Goal: Transaction & Acquisition: Book appointment/travel/reservation

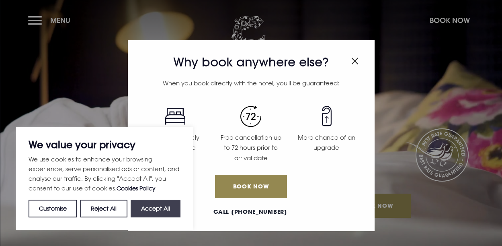
click at [164, 209] on button "Accept All" at bounding box center [156, 208] width 50 height 18
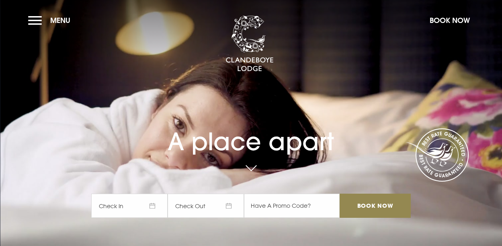
checkbox input "true"
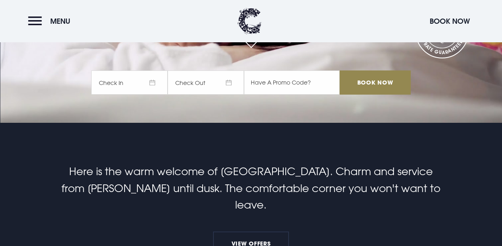
scroll to position [40, 0]
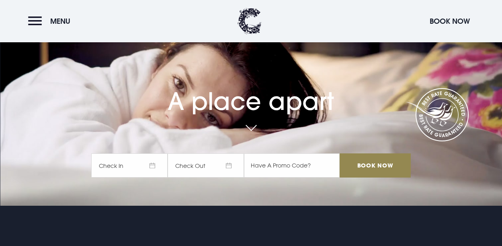
click at [156, 166] on span "Check In" at bounding box center [129, 165] width 76 height 24
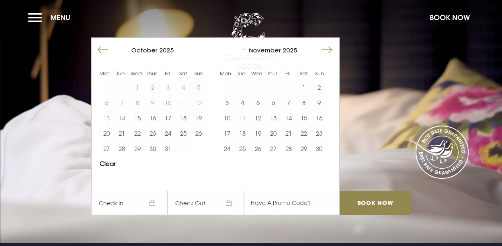
scroll to position [0, 0]
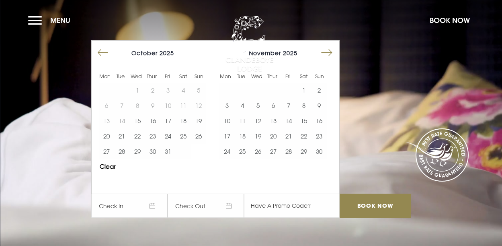
click at [333, 54] on button "Move forward to switch to the next month." at bounding box center [326, 52] width 15 height 15
click at [333, 53] on button "Move forward to switch to the next month." at bounding box center [326, 52] width 15 height 15
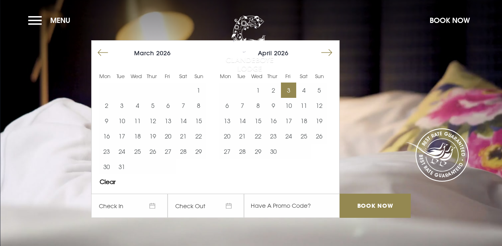
click at [291, 88] on button "3" at bounding box center [288, 89] width 15 height 15
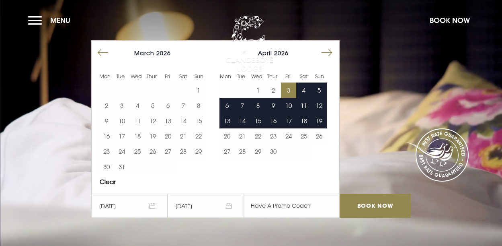
click at [194, 207] on span "04/04/2026" at bounding box center [206, 205] width 76 height 24
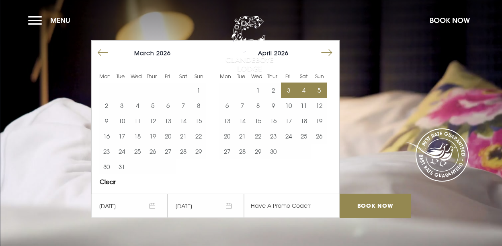
click at [323, 90] on button "5" at bounding box center [318, 89] width 15 height 15
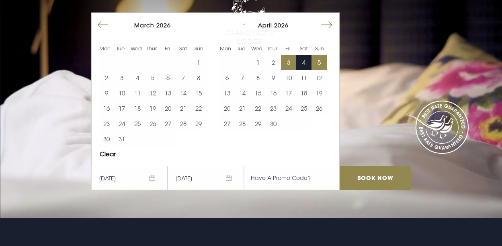
scroll to position [40, 0]
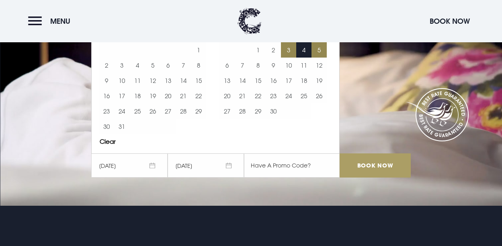
click at [374, 167] on input "Book Now" at bounding box center [375, 165] width 71 height 24
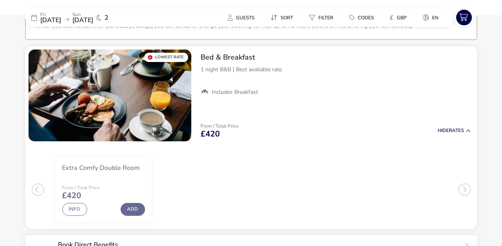
scroll to position [62, 0]
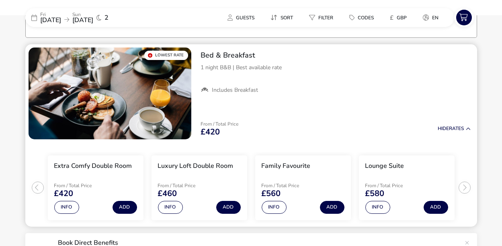
click at [465, 186] on ul "Extra Comfy Double Room From / Total Price £420 Info Add Luxury Loft Double Roo…" at bounding box center [251, 184] width 452 height 84
click at [465, 188] on ul "Extra Comfy Double Room From / Total Price £420 Info Add Luxury Loft Double Roo…" at bounding box center [251, 184] width 452 height 84
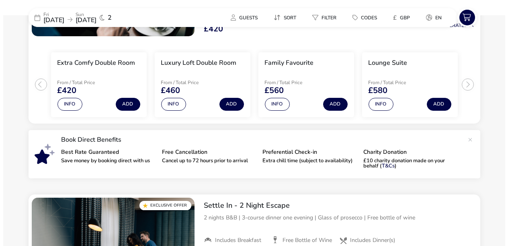
scroll to position [164, 0]
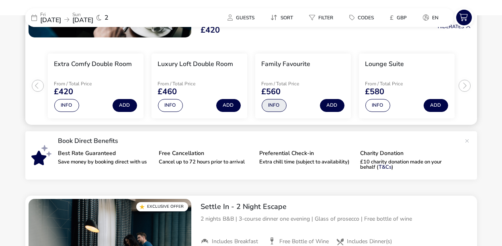
click at [276, 105] on button "Info" at bounding box center [274, 105] width 25 height 13
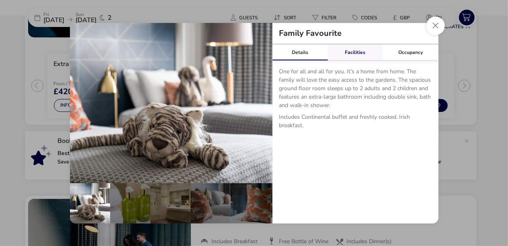
click at [357, 52] on link "Facilities" at bounding box center [355, 52] width 55 height 16
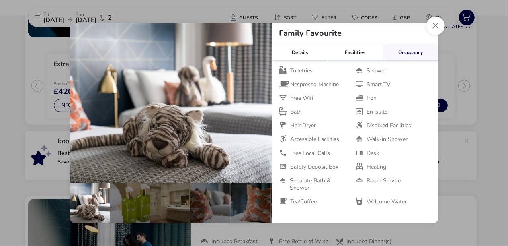
click at [408, 53] on link "Occupancy" at bounding box center [410, 52] width 55 height 16
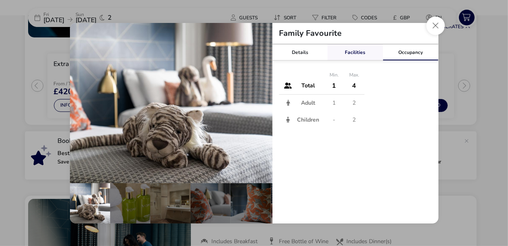
click at [352, 54] on link "Facilities" at bounding box center [355, 52] width 55 height 16
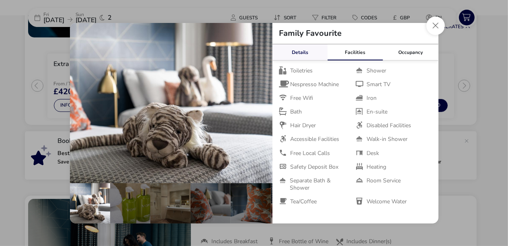
click at [297, 50] on link "Details" at bounding box center [299, 52] width 55 height 16
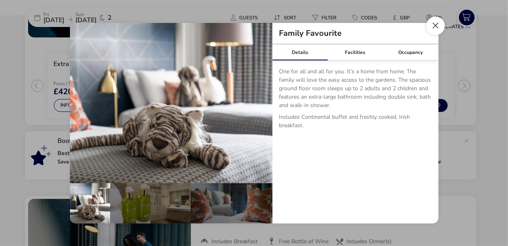
click at [434, 26] on button "Close dialog" at bounding box center [435, 25] width 18 height 18
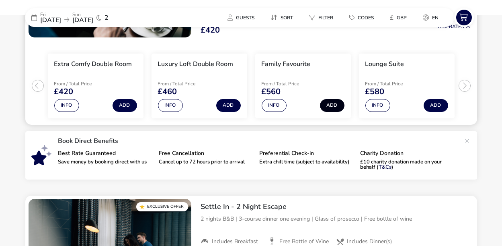
click at [332, 104] on button "Add" at bounding box center [332, 105] width 25 height 13
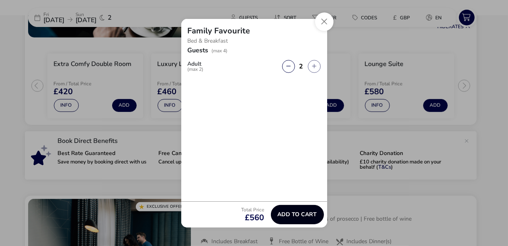
click at [300, 215] on span "Add to cart" at bounding box center [297, 214] width 39 height 6
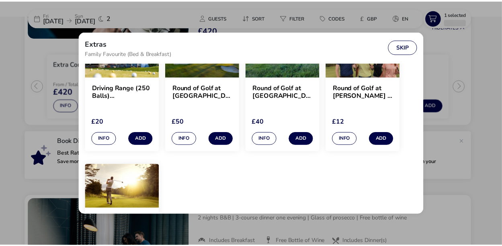
scroll to position [604, 0]
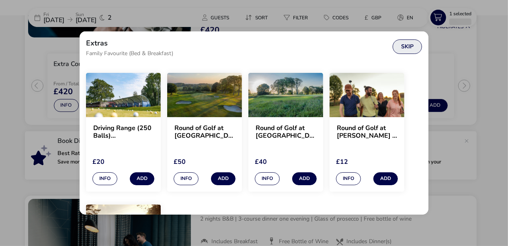
click at [410, 46] on button "Skip" at bounding box center [407, 46] width 29 height 14
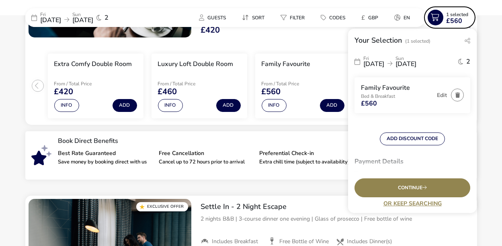
scroll to position [59, 0]
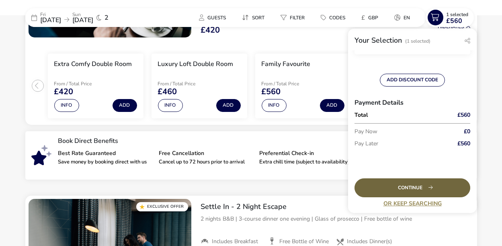
click at [410, 188] on div "Continue" at bounding box center [412, 187] width 116 height 19
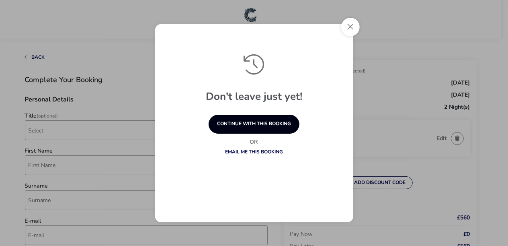
click at [253, 123] on button "continue with this booking" at bounding box center [254, 124] width 91 height 19
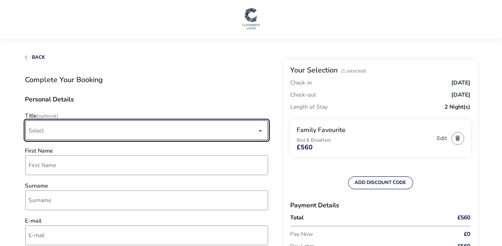
click at [44, 131] on span "Select" at bounding box center [143, 130] width 228 height 19
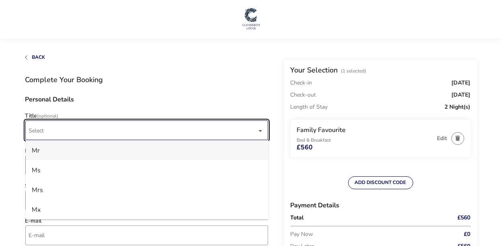
click at [41, 154] on li "Mr" at bounding box center [147, 150] width 243 height 20
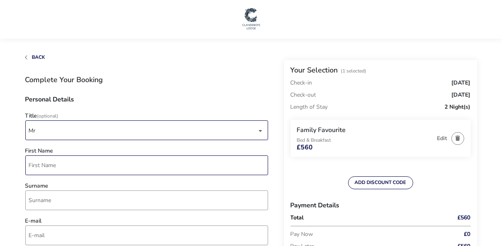
click at [41, 169] on input "First Name" at bounding box center [146, 165] width 243 height 20
type input "[PERSON_NAME]"
type input "[EMAIL_ADDRESS][DOMAIN_NAME]"
type input "7808 158739"
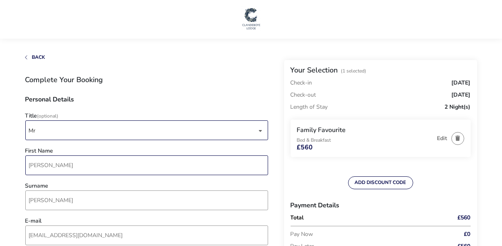
type input "[PERSON_NAME] Architects"
type input "[STREET_ADDRESS]"
type input "[GEOGRAPHIC_DATA]"
type input "SW16 6PD"
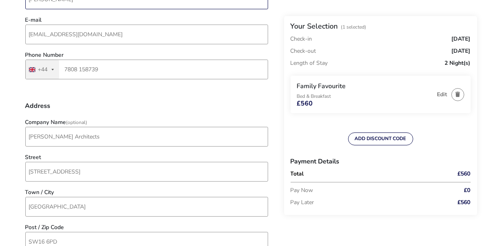
scroll to position [201, 0]
drag, startPoint x: 94, startPoint y: 134, endPoint x: 26, endPoint y: 132, distance: 67.5
click at [26, 132] on input "[PERSON_NAME] Architects" at bounding box center [146, 136] width 243 height 20
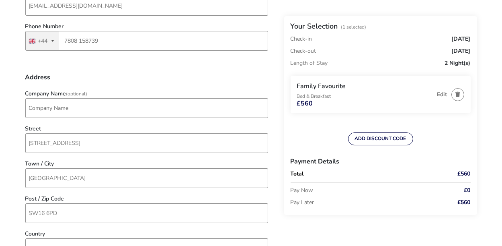
scroll to position [281, 0]
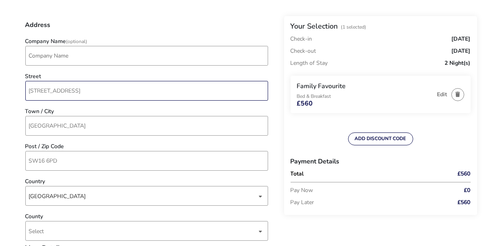
drag, startPoint x: 94, startPoint y: 93, endPoint x: 98, endPoint y: 92, distance: 4.1
click at [94, 93] on input "[STREET_ADDRESS]" at bounding box center [146, 91] width 243 height 20
type input "[STREET_ADDRESS]"
click at [13, 106] on naf-accommodations-shell "Back Your Selection (1 Selected) Check-in [DATE] Check-out [DATE] Length of Sta…" at bounding box center [251, 234] width 502 height 1030
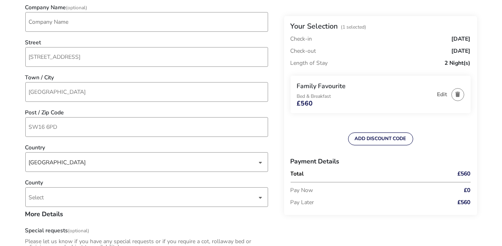
scroll to position [362, 0]
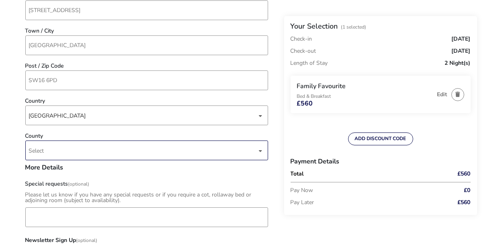
click at [261, 150] on div "dropdown trigger" at bounding box center [261, 151] width 4 height 16
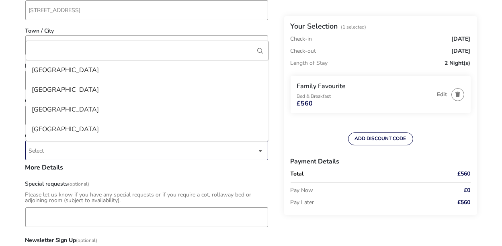
scroll to position [965, 0]
click at [67, 89] on li "[GEOGRAPHIC_DATA]" at bounding box center [147, 90] width 243 height 20
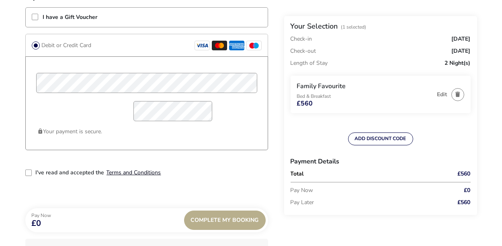
scroll to position [683, 0]
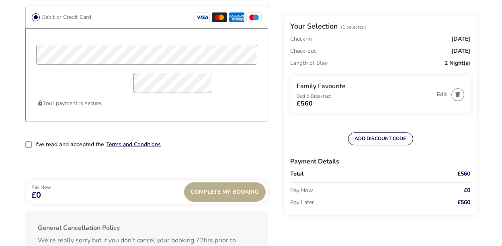
click at [28, 143] on div "2-term_condi" at bounding box center [28, 144] width 6 height 6
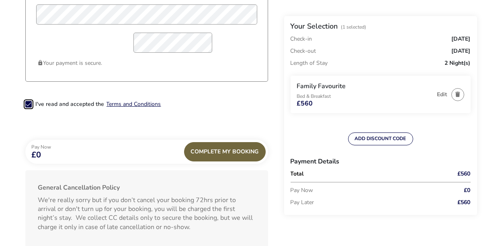
scroll to position [764, 0]
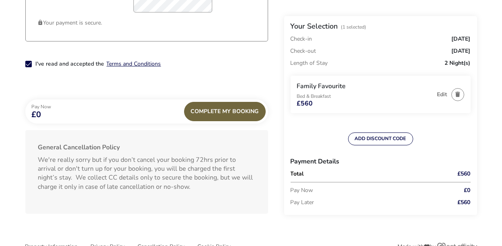
click at [223, 111] on div "Complete My Booking" at bounding box center [225, 111] width 82 height 19
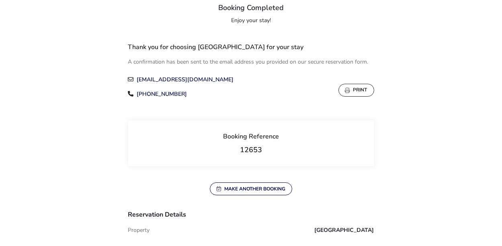
scroll to position [80, 0]
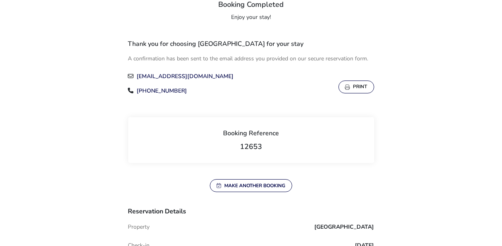
click at [358, 87] on button "Print" at bounding box center [356, 86] width 36 height 13
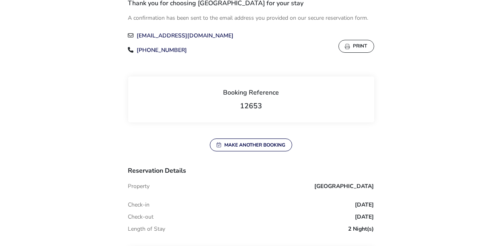
scroll to position [121, 0]
